Goal: Task Accomplishment & Management: Manage account settings

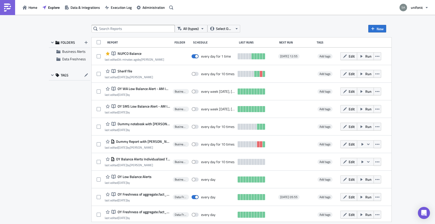
click at [60, 138] on div "FOLDERS Business Alerts Data Freshness TAGS" at bounding box center [70, 130] width 42 height 185
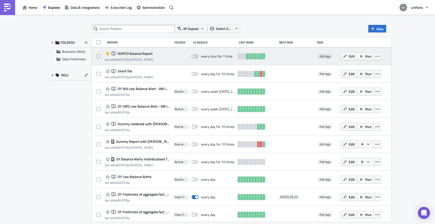
click at [198, 57] on span at bounding box center [195, 56] width 7 height 4
click at [196, 57] on input "checkbox" at bounding box center [194, 56] width 3 height 3
checkbox input "true"
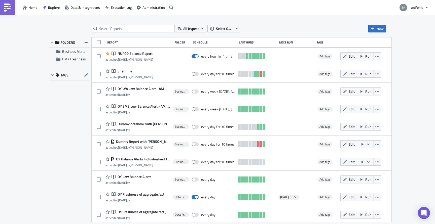
click at [67, 132] on div "FOLDERS Business Alerts Data Freshness TAGS" at bounding box center [70, 130] width 42 height 185
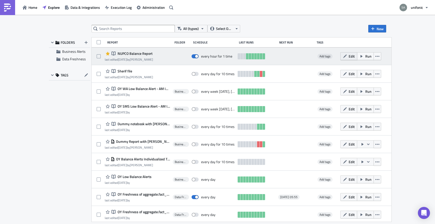
click at [347, 60] on button "Edit" at bounding box center [348, 56] width 17 height 8
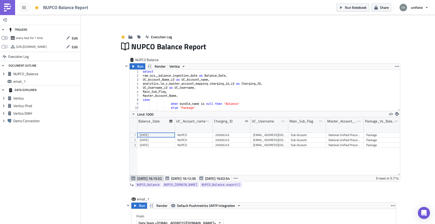
click at [6, 37] on span at bounding box center [4, 38] width 7 height 4
click at [6, 37] on input "checkbox" at bounding box center [3, 36] width 3 height 3
checkbox input "true"
